Goal: Information Seeking & Learning: Learn about a topic

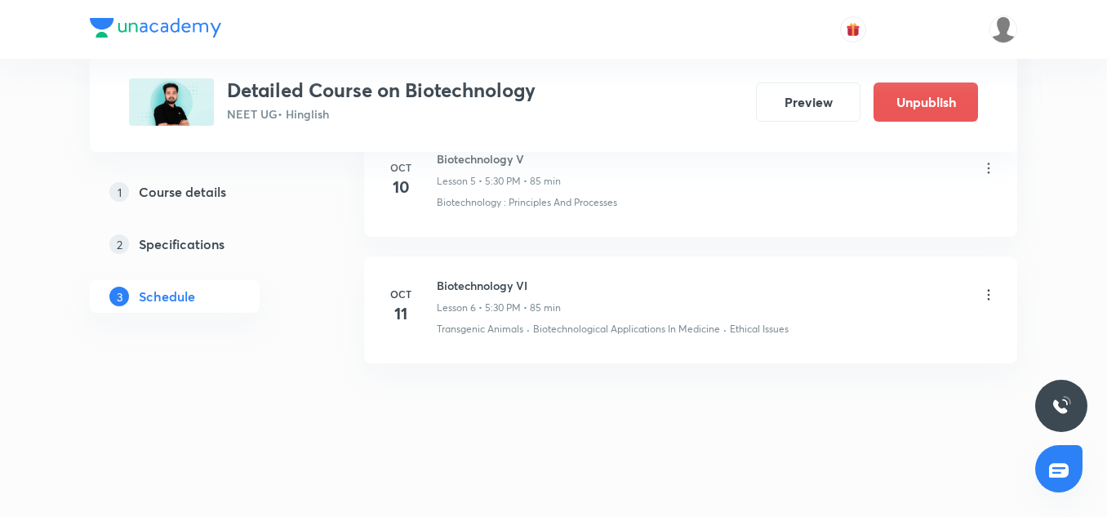
click at [610, 233] on li "Oct 10 Biotechnology V Lesson 5 • 5:30 PM • 85 min Biotechnology : Principles A…" at bounding box center [690, 183] width 653 height 107
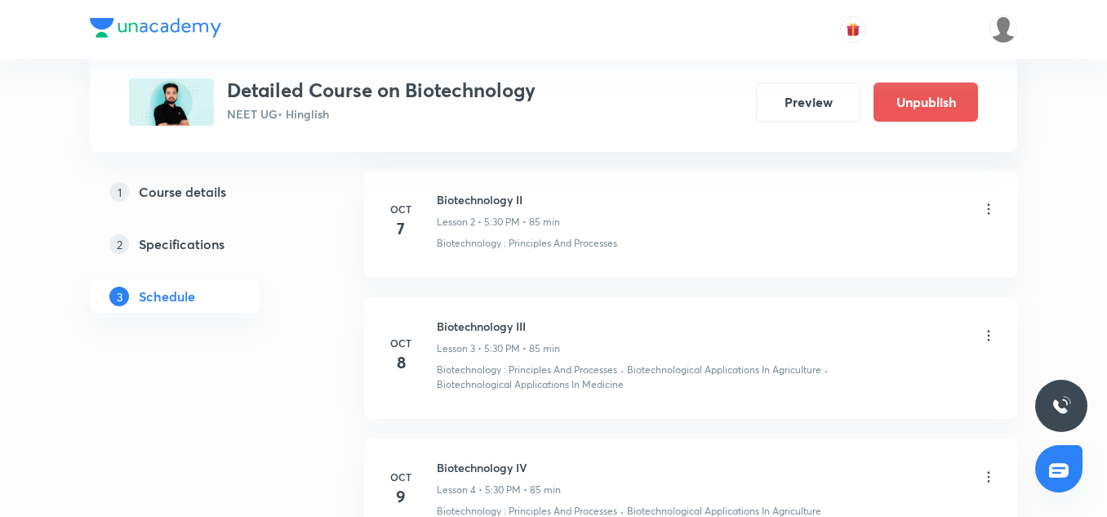
scroll to position [1008, 0]
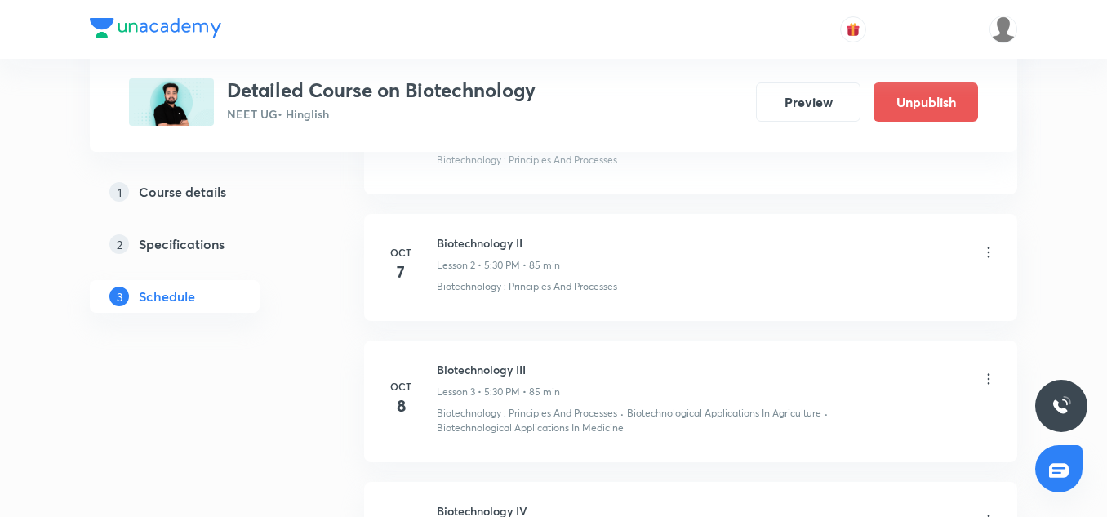
click at [990, 252] on icon at bounding box center [988, 252] width 16 height 16
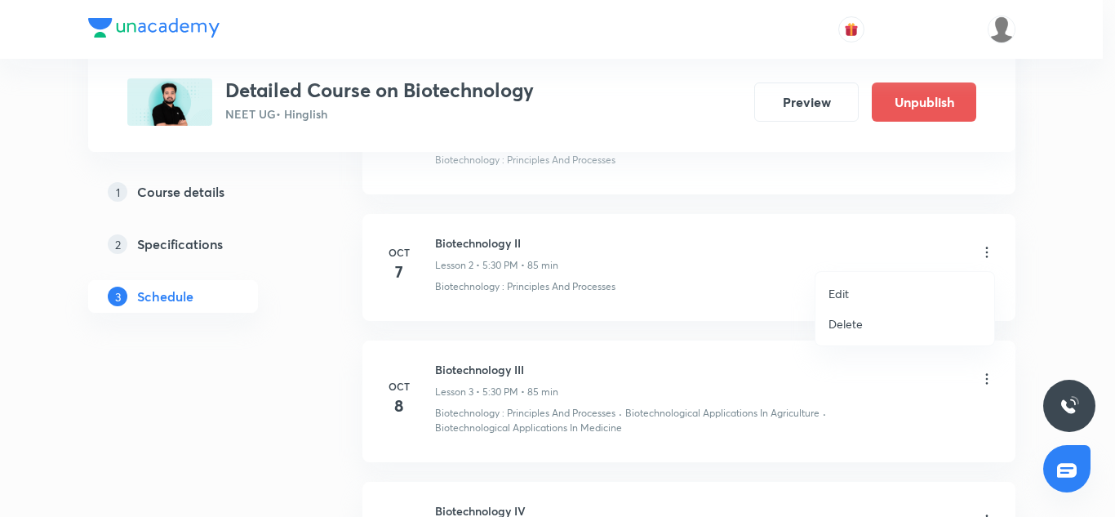
click at [843, 289] on p "Edit" at bounding box center [838, 293] width 20 height 17
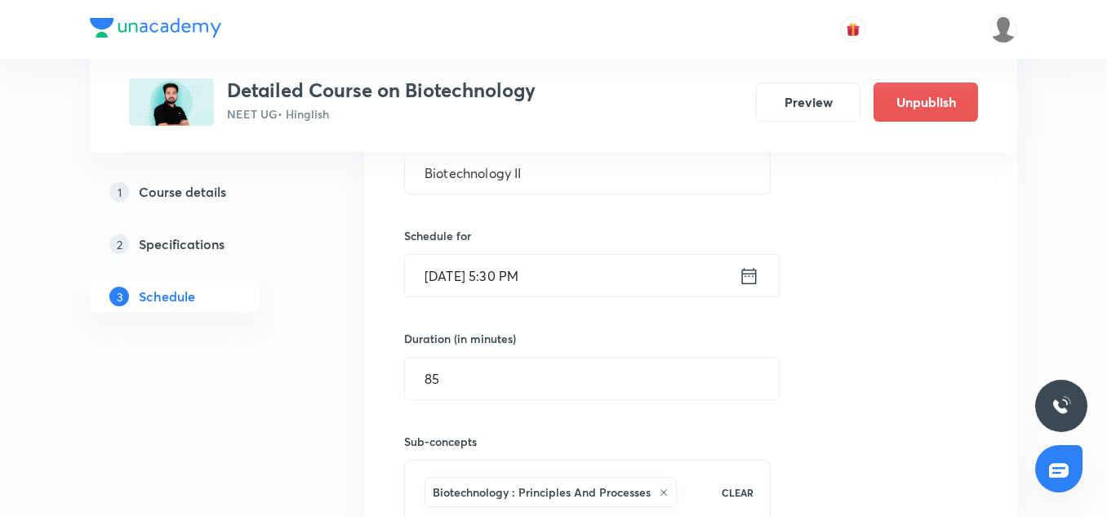
scroll to position [592, 0]
click at [510, 256] on input "Oct 7, 2025, 5:30 PM" at bounding box center [572, 277] width 334 height 42
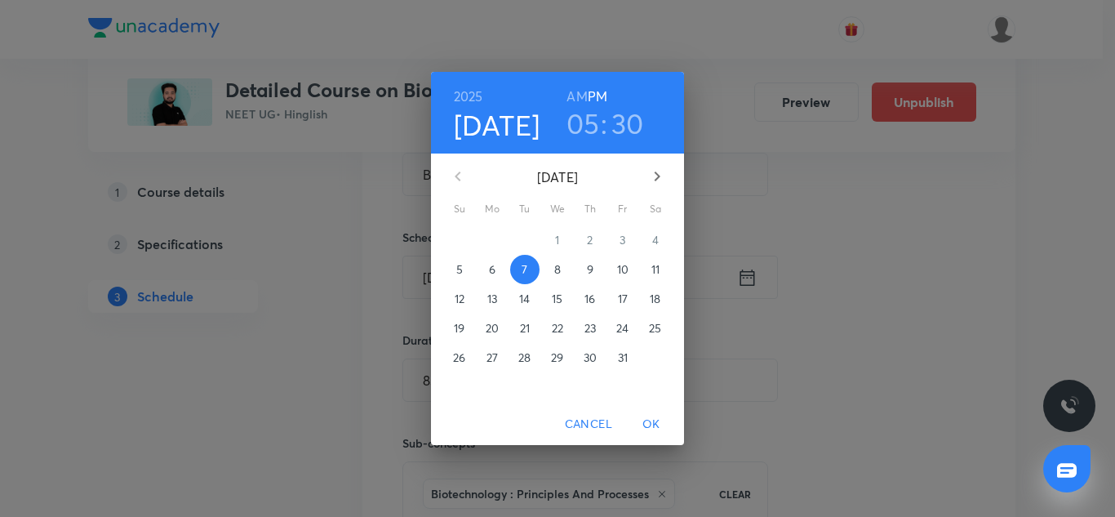
click at [593, 116] on h3 "05" at bounding box center [582, 123] width 33 height 34
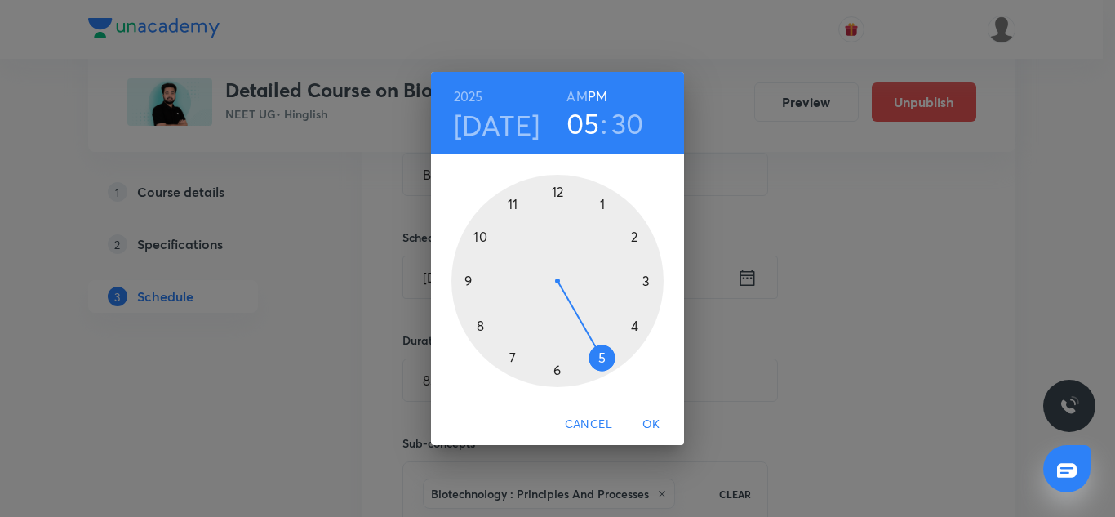
click at [468, 281] on div at bounding box center [557, 281] width 212 height 212
click at [559, 189] on div at bounding box center [557, 281] width 212 height 212
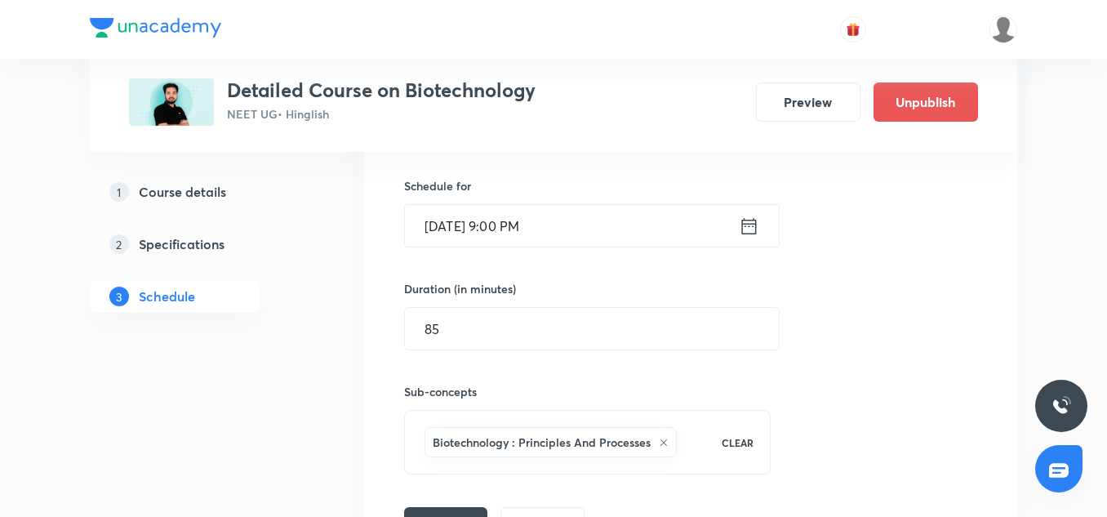
scroll to position [644, 0]
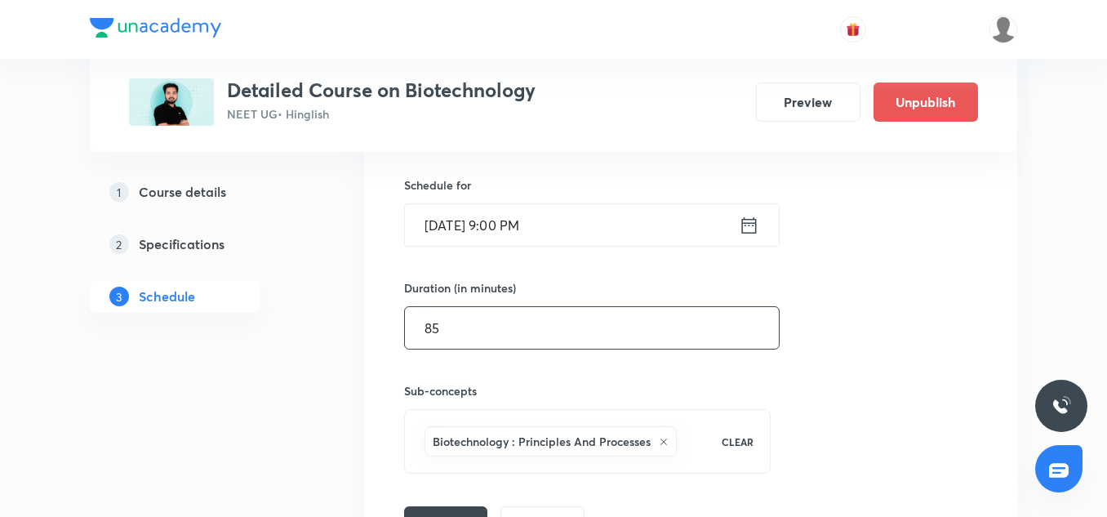
click at [504, 328] on input "85" at bounding box center [592, 328] width 374 height 42
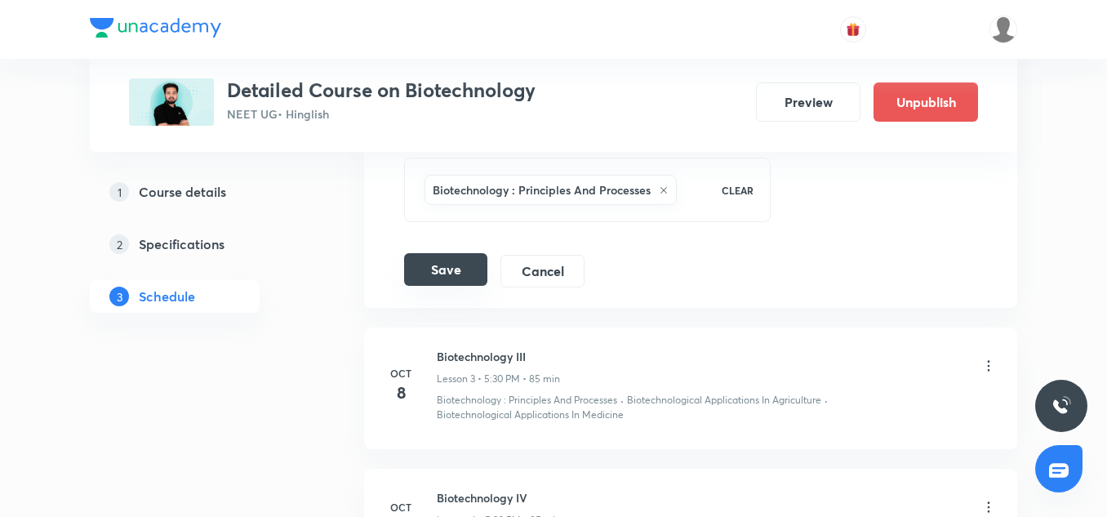
scroll to position [909, 0]
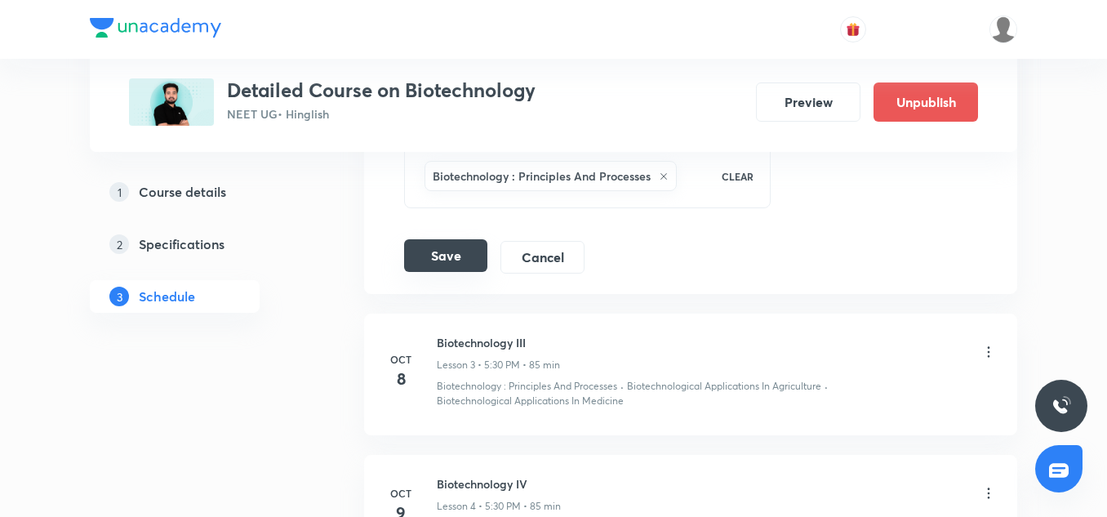
click at [453, 251] on button "Save" at bounding box center [445, 255] width 83 height 33
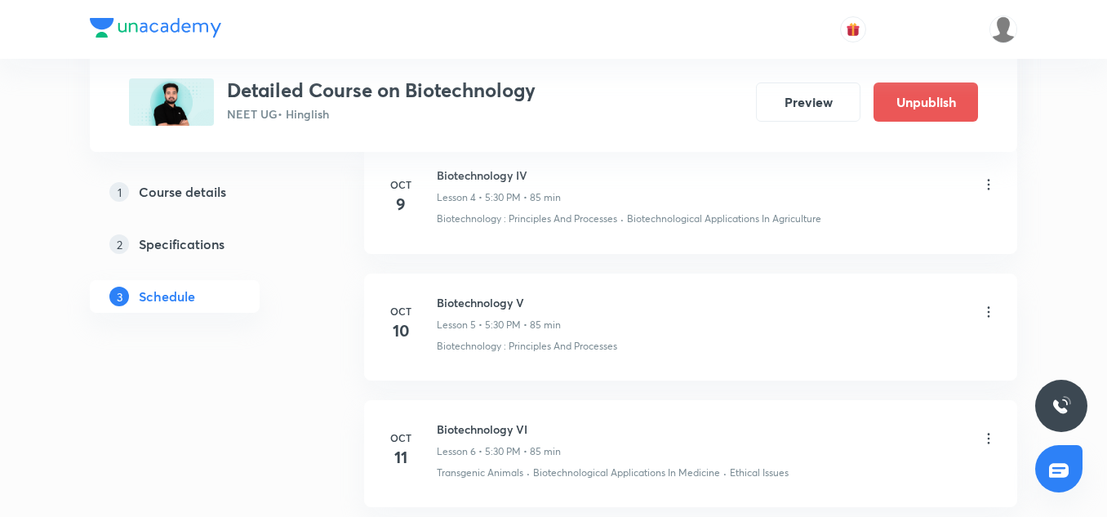
scroll to position [1218, 0]
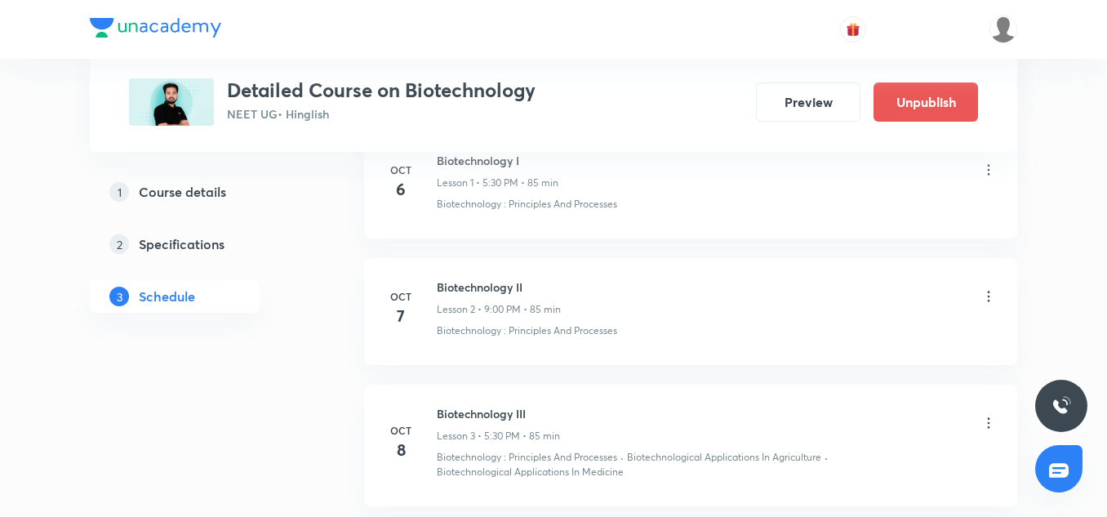
scroll to position [966, 0]
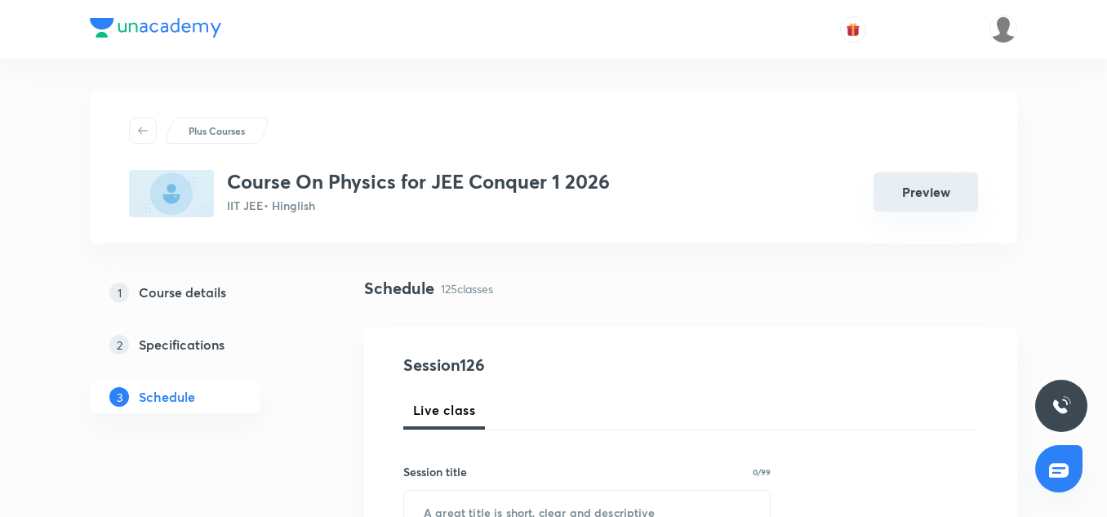
click at [928, 187] on button "Preview" at bounding box center [925, 191] width 104 height 39
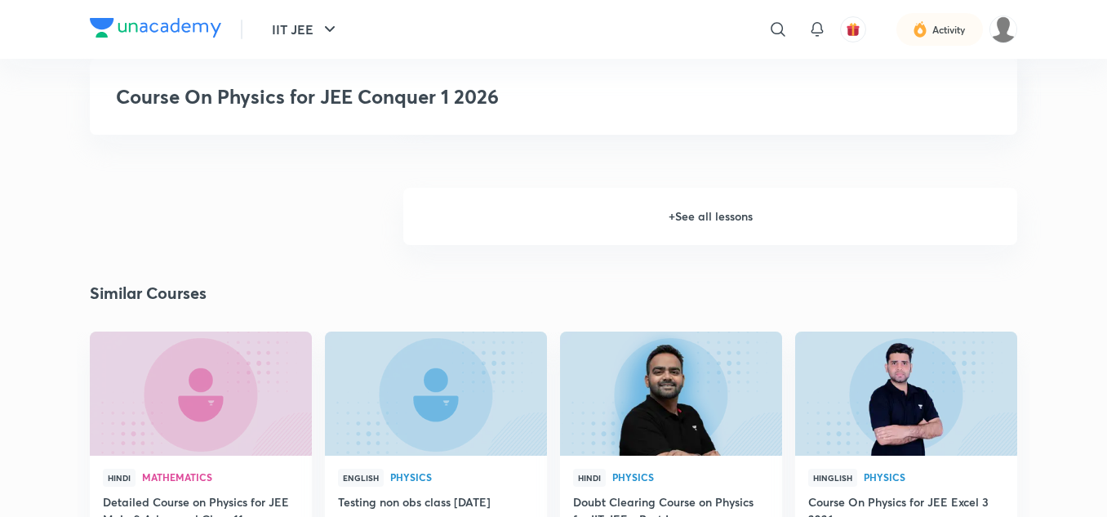
scroll to position [1596, 0]
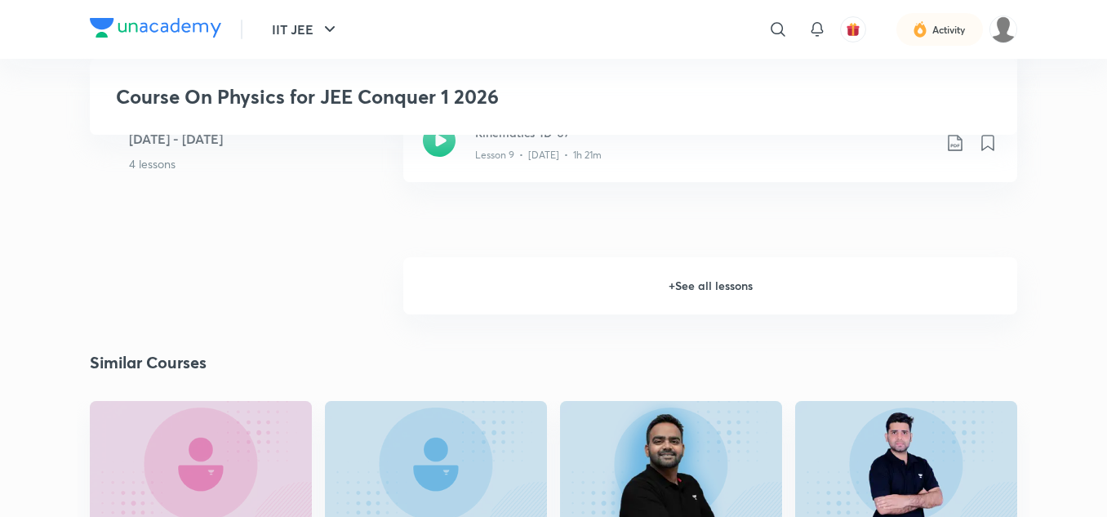
click at [703, 295] on h6 "+ See all lessons" at bounding box center [710, 285] width 614 height 57
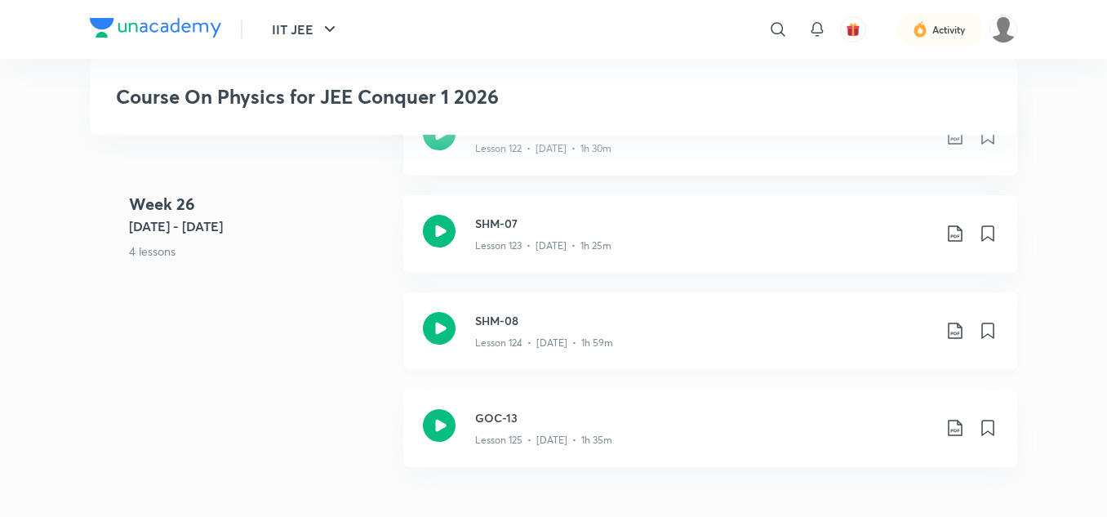
scroll to position [14611, 0]
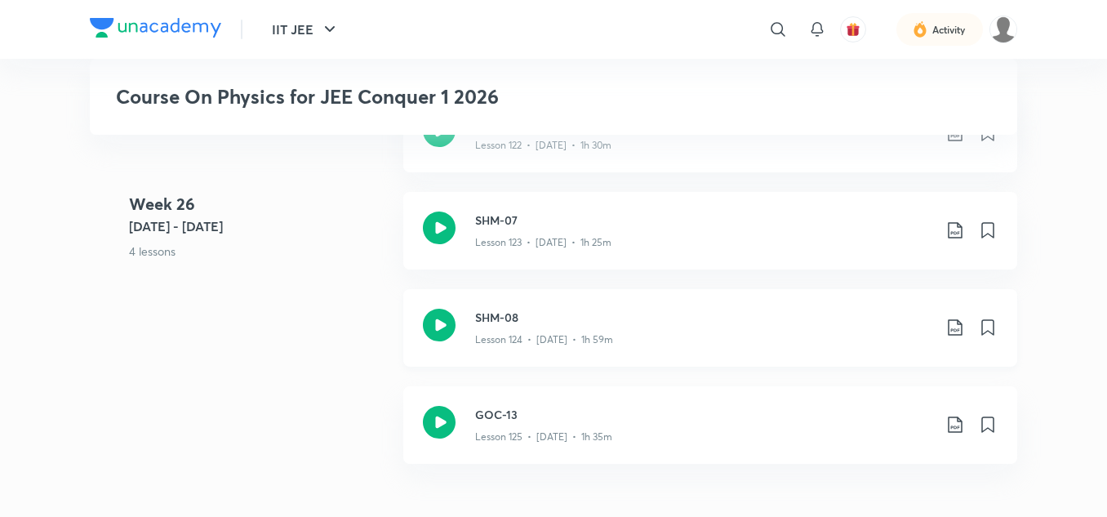
click at [488, 313] on h3 "SHM-08" at bounding box center [703, 316] width 457 height 17
